Goal: Find specific page/section: Find specific page/section

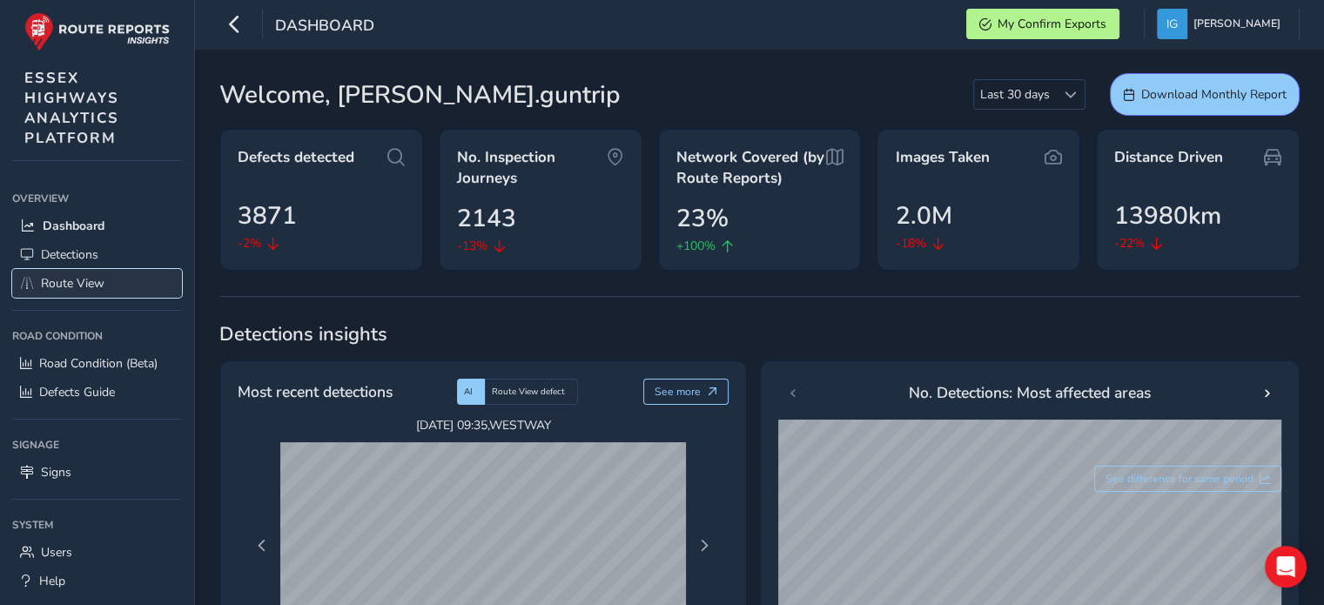
click at [66, 286] on span "Route View" at bounding box center [73, 283] width 64 height 17
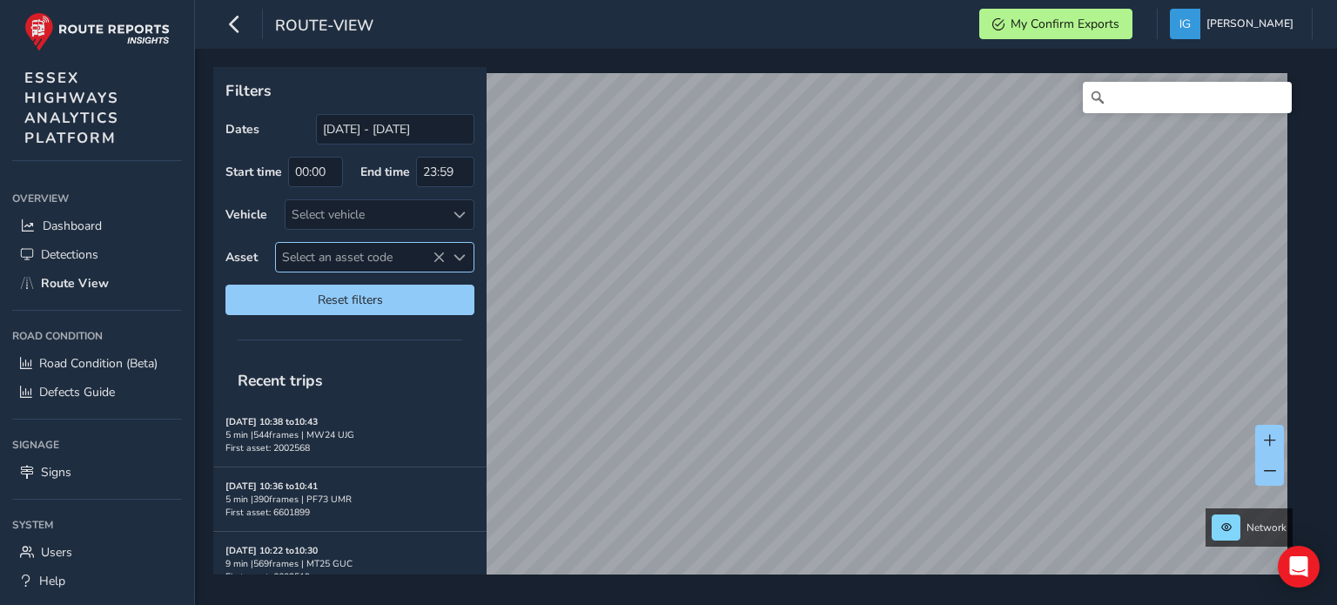
click at [462, 259] on span "Select an asset code" at bounding box center [460, 258] width 12 height 12
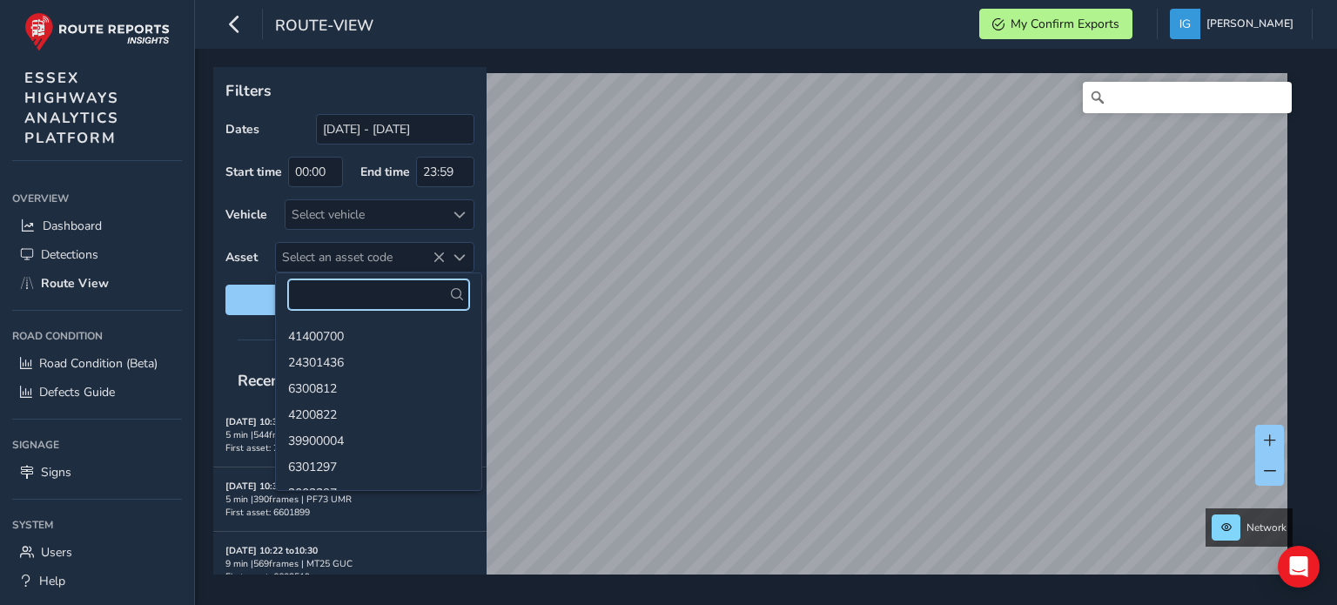
paste input "41400413"
type input "41400413"
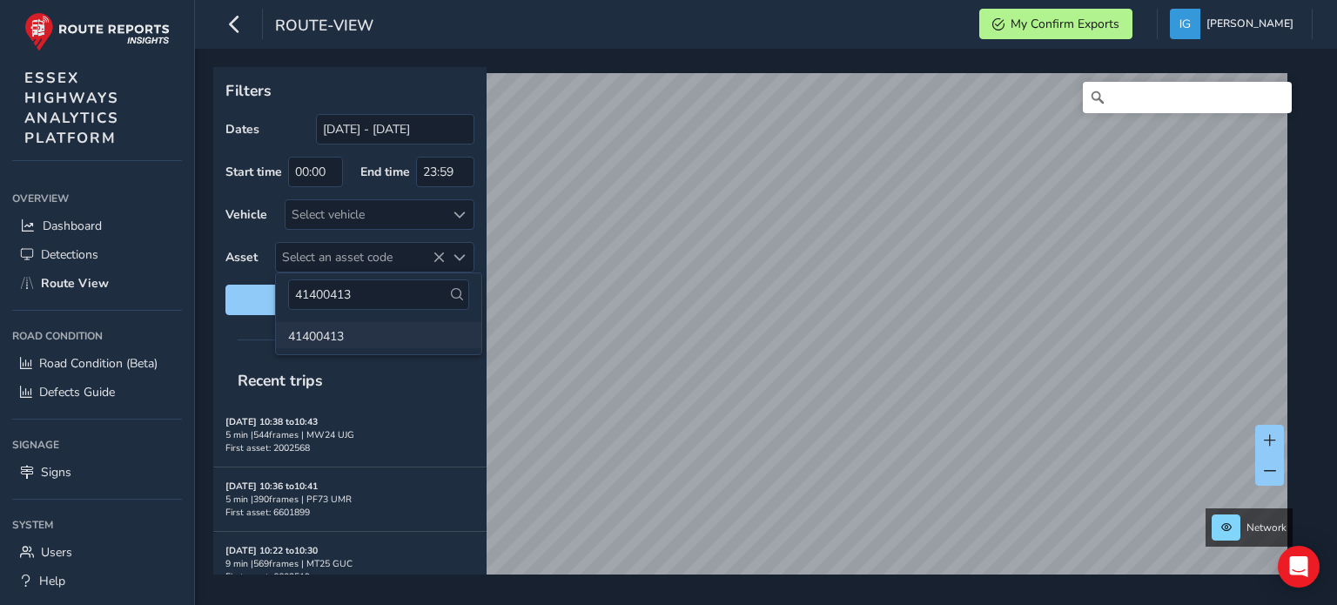
click at [336, 335] on li "41400413" at bounding box center [378, 335] width 205 height 26
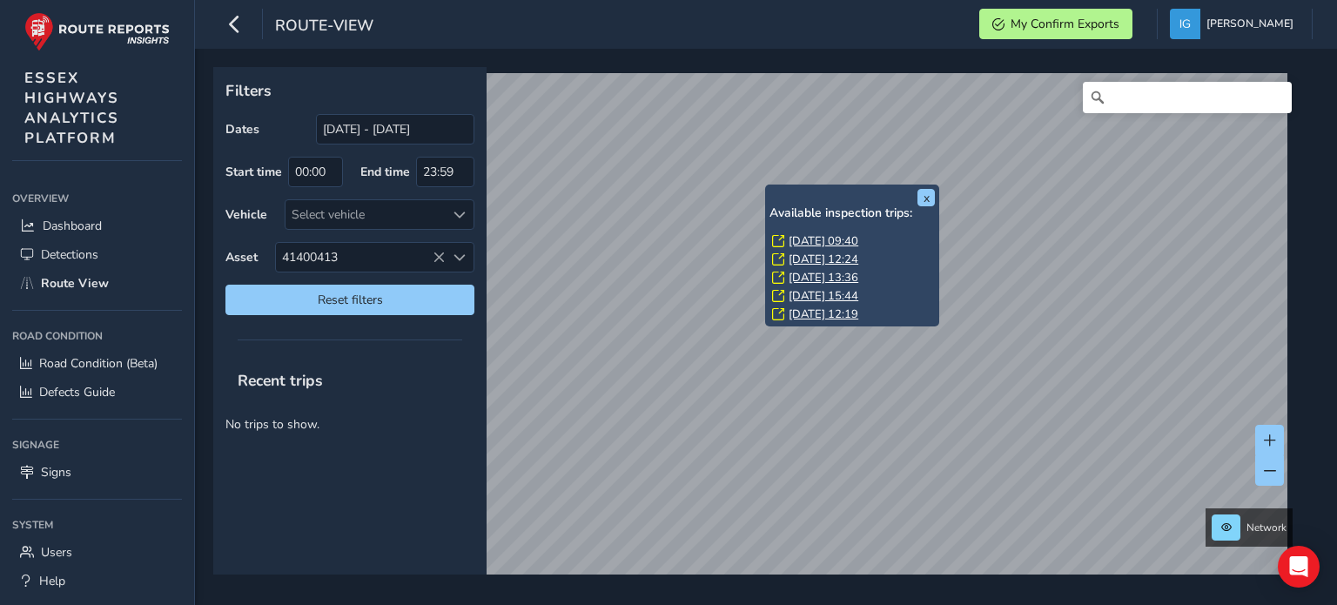
click at [805, 243] on link "[DATE] 09:40" at bounding box center [824, 241] width 70 height 16
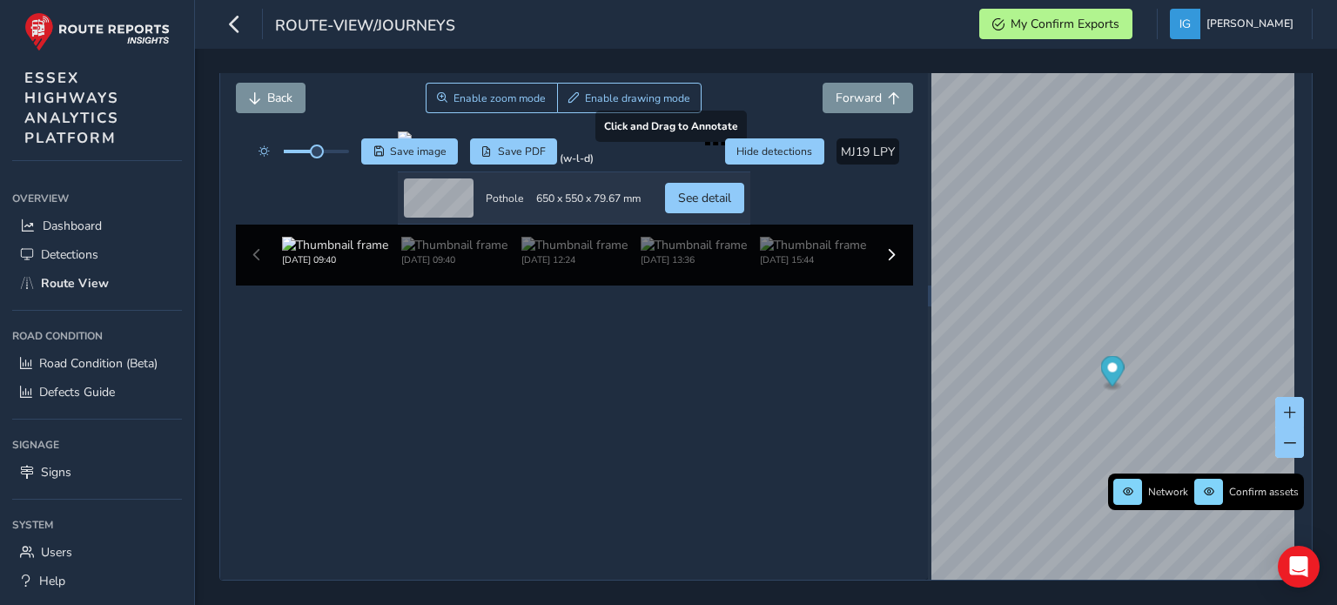
scroll to position [168, 0]
click at [439, 253] on img at bounding box center [454, 245] width 106 height 17
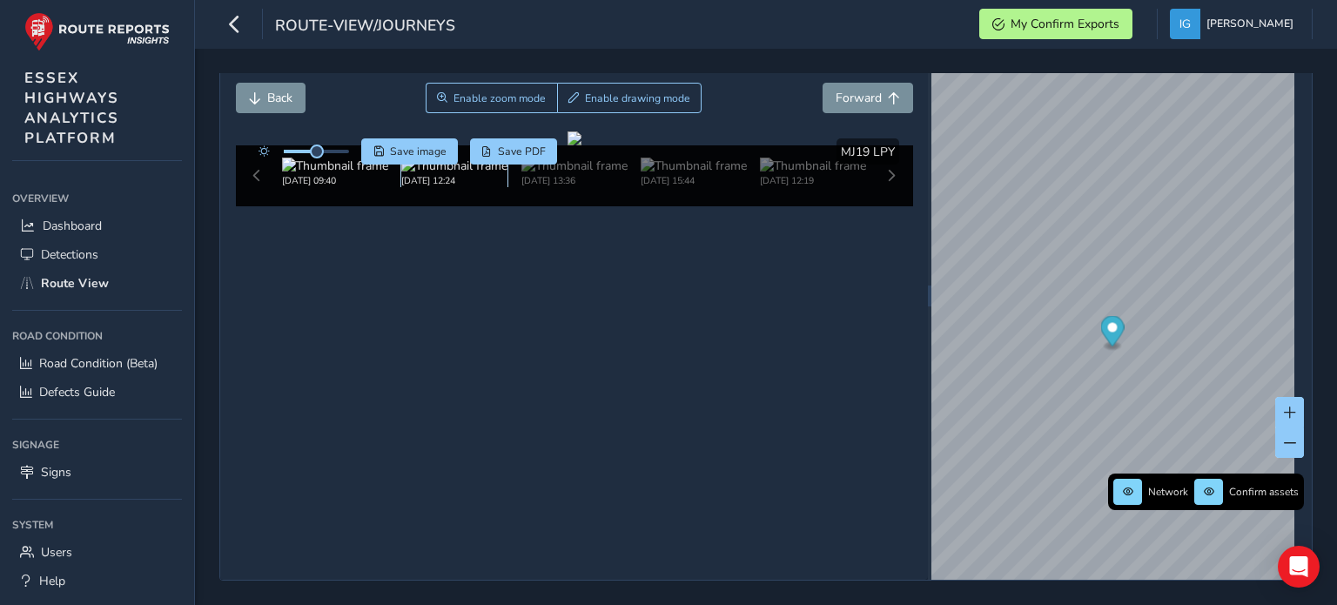
scroll to position [90, 0]
click at [554, 174] on img at bounding box center [575, 166] width 106 height 17
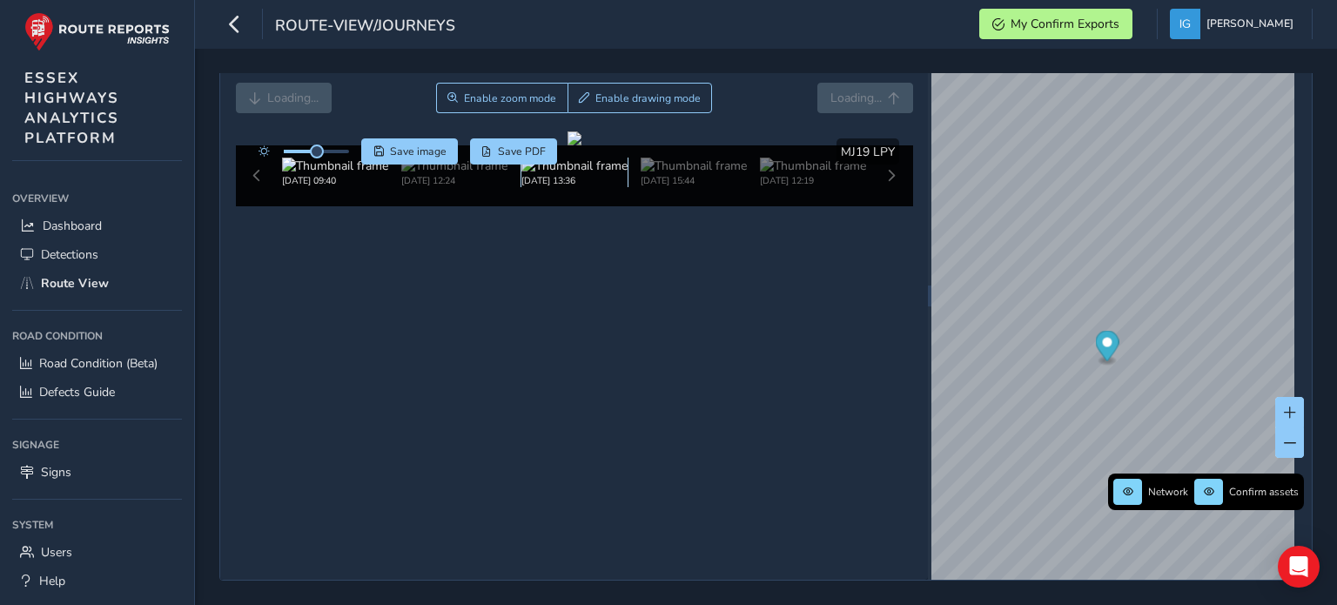
click at [562, 174] on img at bounding box center [575, 166] width 106 height 17
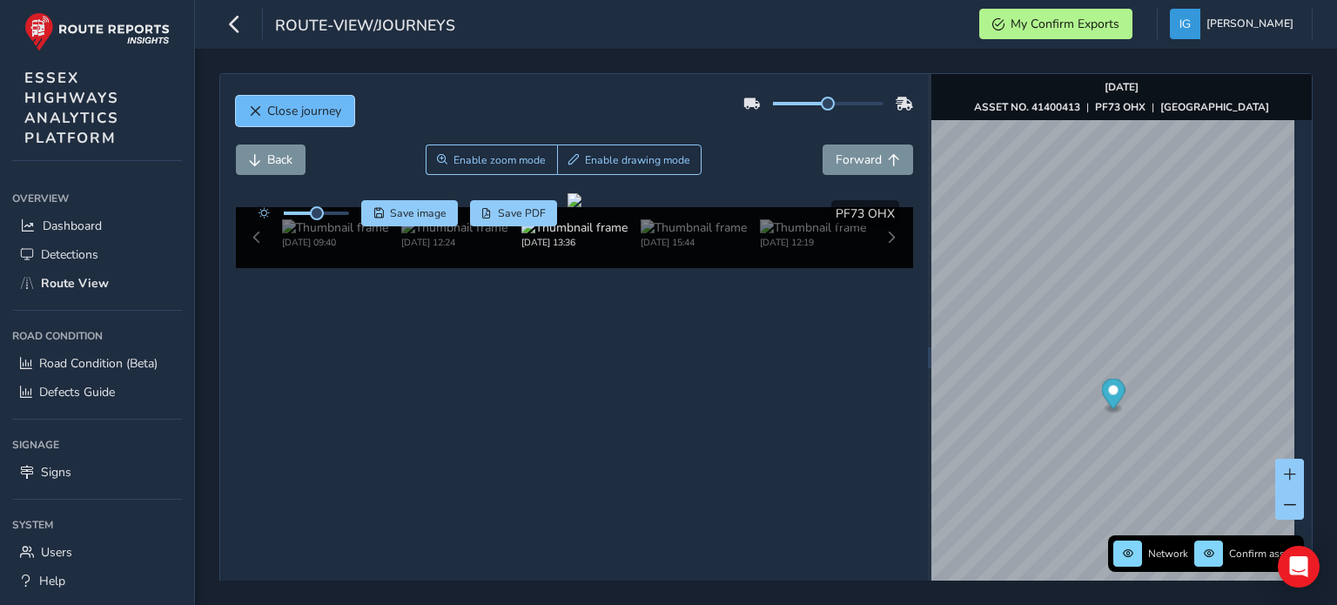
click at [302, 108] on span "Close journey" at bounding box center [304, 111] width 74 height 17
